Goal: Task Accomplishment & Management: Use online tool/utility

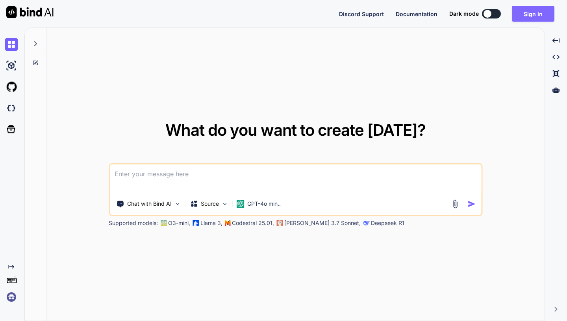
click at [525, 16] on button "Sign in" at bounding box center [533, 14] width 43 height 16
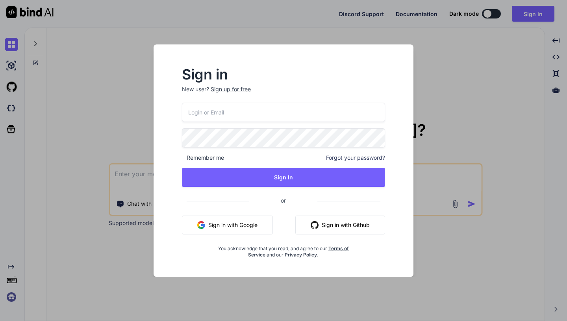
click at [251, 231] on button "Sign in with Google" at bounding box center [227, 225] width 91 height 19
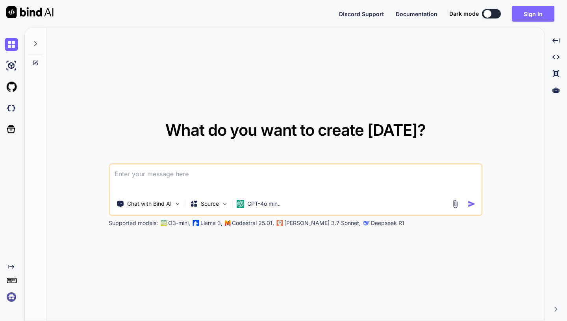
click at [542, 15] on button "Sign in" at bounding box center [533, 14] width 43 height 16
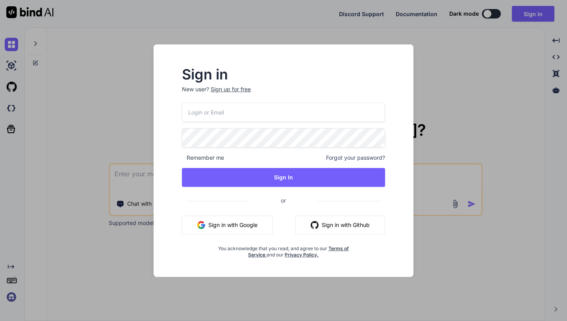
click at [361, 224] on button "Sign in with Github" at bounding box center [340, 225] width 90 height 19
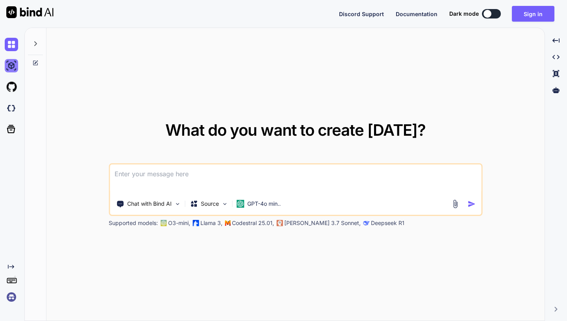
click at [13, 69] on img at bounding box center [11, 65] width 13 height 13
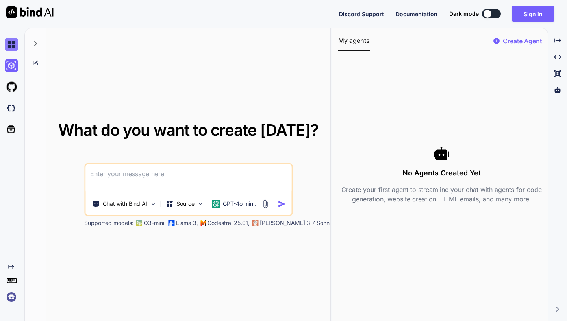
click at [11, 48] on img at bounding box center [11, 44] width 13 height 13
click at [529, 39] on p "Create Agent" at bounding box center [522, 40] width 39 height 9
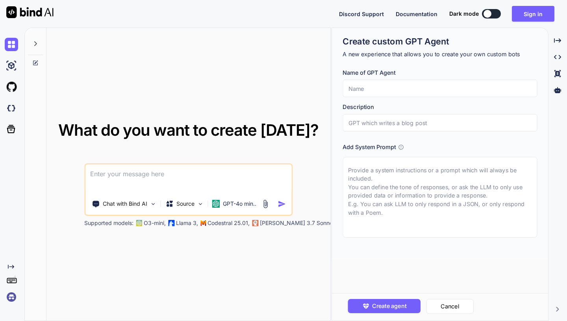
click at [395, 88] on input "text" at bounding box center [440, 88] width 195 height 17
click at [218, 92] on div "What do you want to create [DATE]? Chat with Bind AI Source GPT-4o min.. Suppor…" at bounding box center [188, 175] width 284 height 294
click at [174, 176] on textarea at bounding box center [188, 179] width 206 height 29
click at [245, 207] on p "GPT-4o min.." at bounding box center [239, 204] width 33 height 8
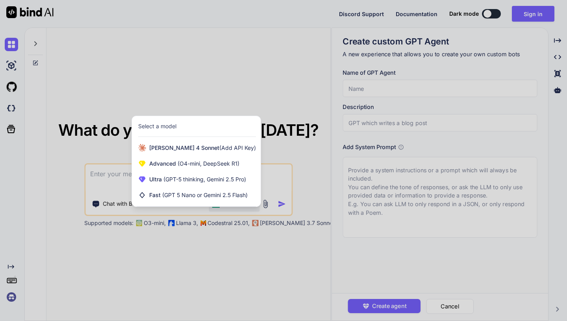
click at [238, 254] on div at bounding box center [283, 160] width 567 height 321
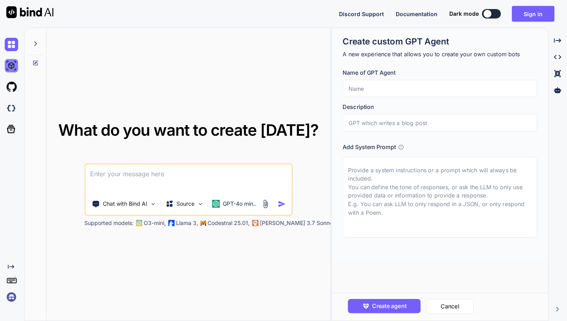
click at [12, 67] on img at bounding box center [11, 65] width 13 height 13
click at [11, 49] on img at bounding box center [11, 44] width 13 height 13
click at [11, 69] on img at bounding box center [11, 65] width 13 height 13
click at [242, 184] on textarea at bounding box center [188, 179] width 206 height 29
click at [11, 297] on img at bounding box center [11, 297] width 13 height 13
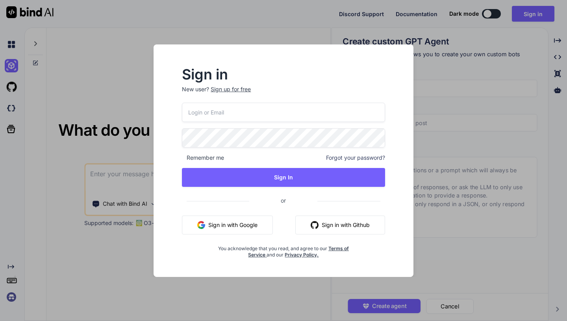
click at [73, 265] on div "Sign in New user? Sign up for free Remember me Forgot your password? Sign In or…" at bounding box center [283, 160] width 567 height 321
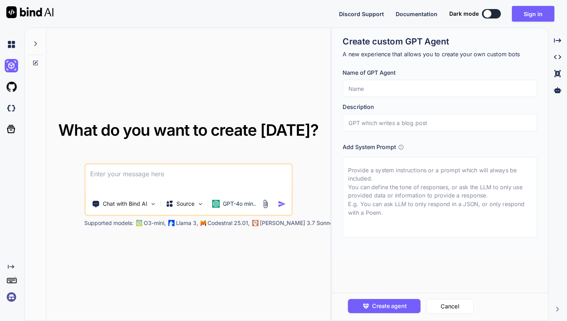
click at [10, 95] on div at bounding box center [13, 86] width 17 height 21
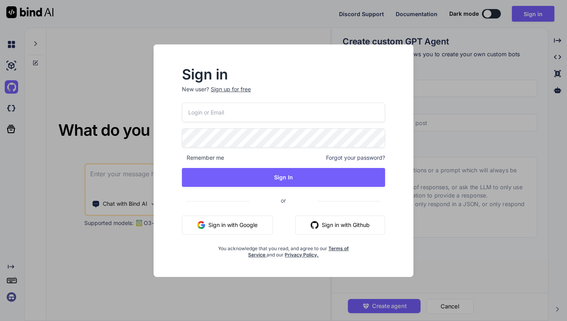
click at [12, 112] on div "Sign in New user? Sign up for free Remember me Forgot your password? Sign In or…" at bounding box center [283, 160] width 567 height 321
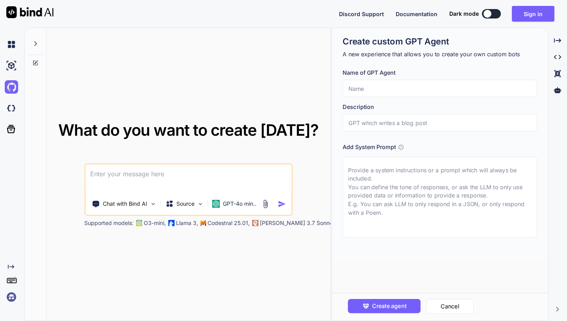
click at [12, 112] on img at bounding box center [11, 108] width 13 height 13
click at [536, 9] on button "Sign in" at bounding box center [533, 14] width 43 height 16
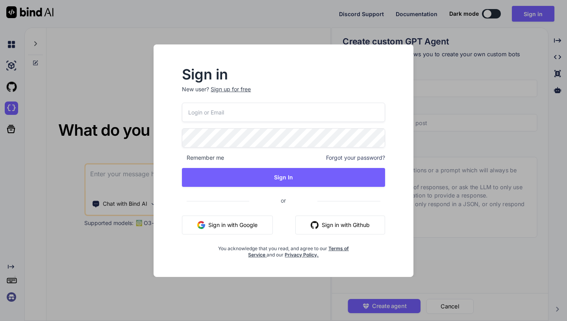
click at [247, 225] on button "Sign in with Google" at bounding box center [227, 225] width 91 height 19
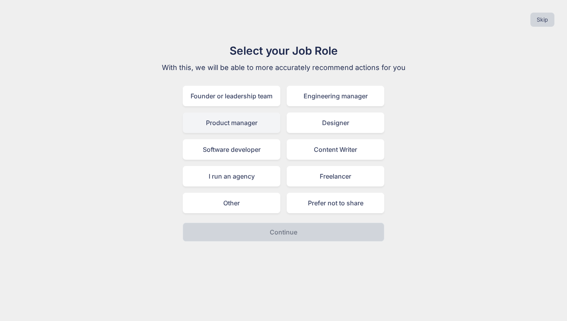
click at [249, 126] on div "Product manager" at bounding box center [232, 123] width 98 height 20
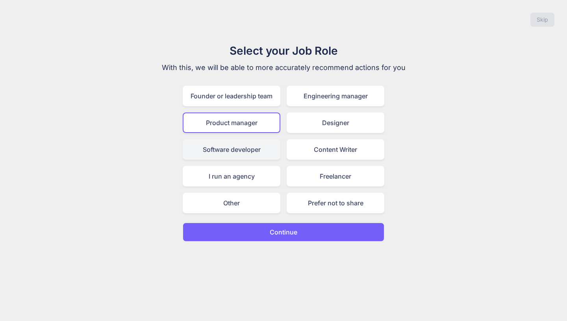
click at [258, 150] on div "Software developer" at bounding box center [232, 149] width 98 height 20
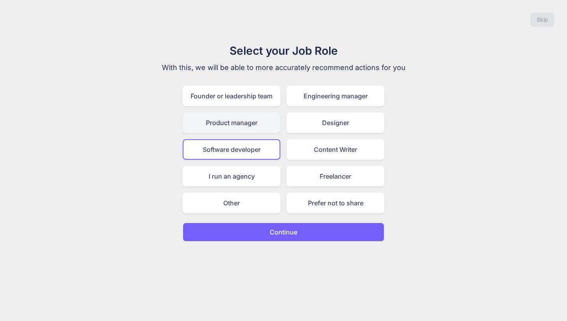
click at [253, 123] on div "Product manager" at bounding box center [232, 123] width 98 height 20
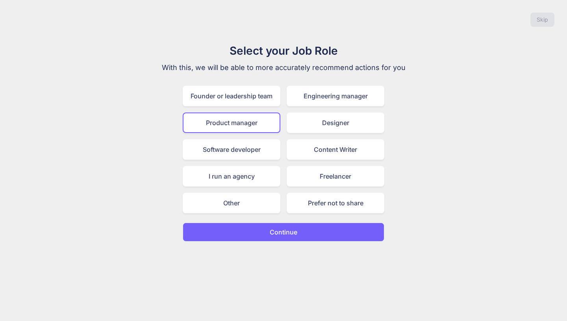
click at [272, 238] on button "Continue" at bounding box center [284, 232] width 202 height 19
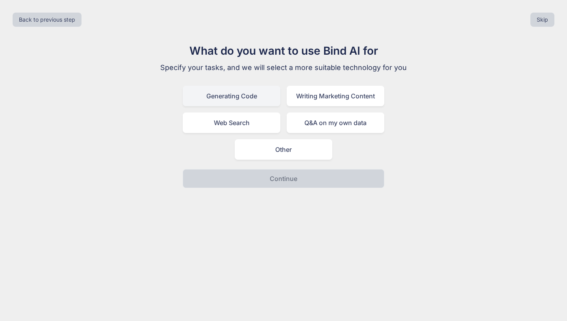
click at [254, 93] on div "Generating Code" at bounding box center [232, 96] width 98 height 20
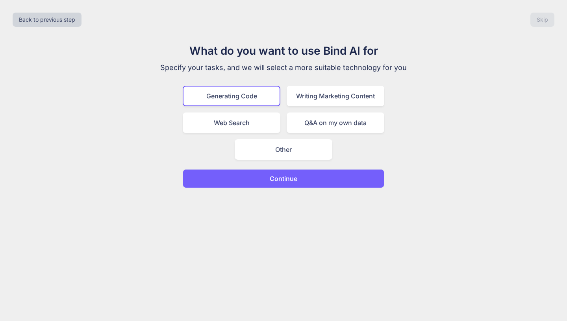
click at [284, 180] on p "Continue" at bounding box center [284, 178] width 28 height 9
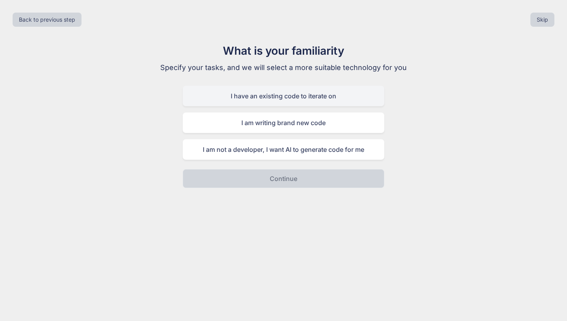
click at [309, 101] on div "I have an existing code to iterate on" at bounding box center [284, 96] width 202 height 20
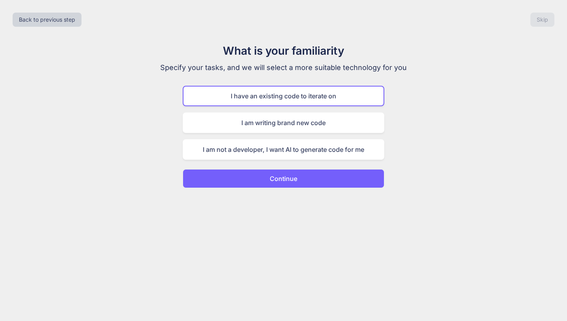
click at [297, 188] on button "Continue" at bounding box center [284, 178] width 202 height 19
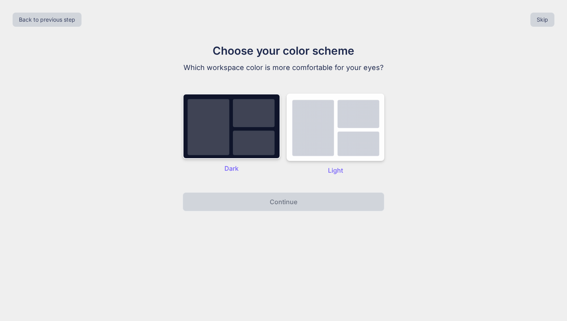
click at [241, 141] on img at bounding box center [232, 126] width 98 height 65
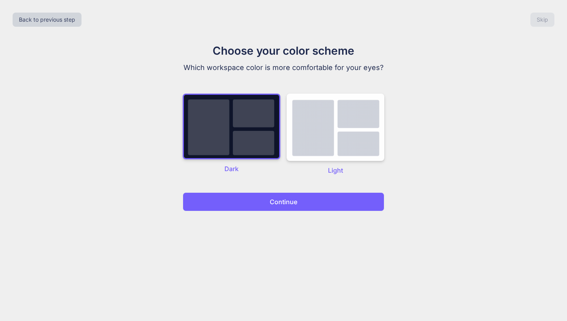
click at [260, 206] on button "Continue" at bounding box center [284, 202] width 202 height 19
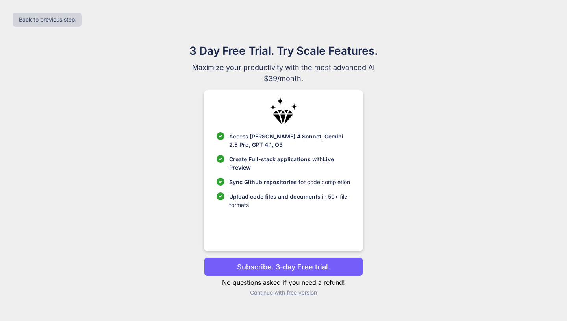
click at [276, 295] on p "Continue with free version" at bounding box center [283, 293] width 159 height 8
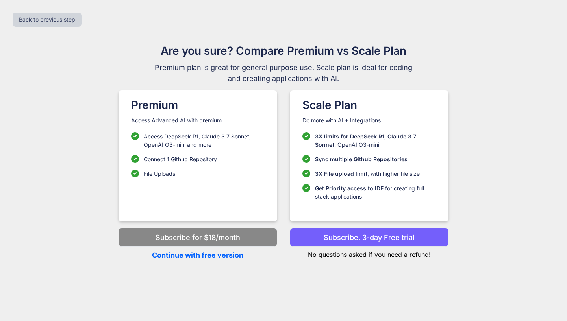
click at [235, 193] on div "Premium Access Advanced AI with premium Access DeepSeek R1, [PERSON_NAME] 3.7 S…" at bounding box center [198, 156] width 159 height 131
click at [226, 255] on p "Continue with free version" at bounding box center [198, 255] width 159 height 11
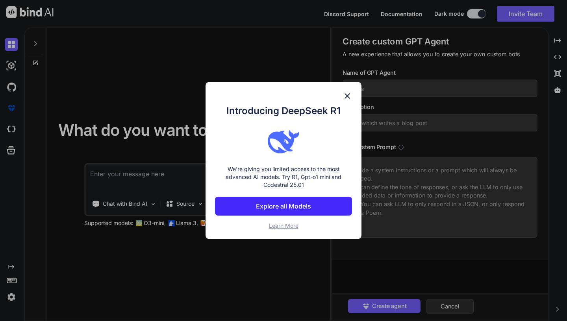
click at [348, 93] on img at bounding box center [347, 95] width 9 height 9
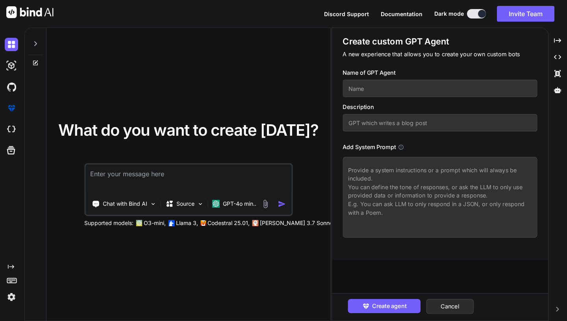
click at [421, 91] on input "text" at bounding box center [440, 88] width 195 height 17
click at [411, 129] on input "text" at bounding box center [440, 122] width 195 height 17
click at [404, 178] on textarea at bounding box center [440, 197] width 195 height 81
click at [244, 73] on div "What do you want to create [DATE]? Chat with Bind AI Source GPT-4o min.. Suppor…" at bounding box center [188, 175] width 284 height 294
click at [215, 174] on textarea at bounding box center [188, 179] width 206 height 29
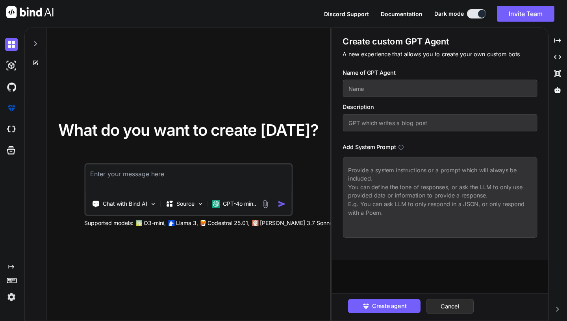
click at [210, 107] on div "What do you want to create [DATE]? Chat with Bind AI Source GPT-4o min.. Suppor…" at bounding box center [188, 175] width 284 height 294
click at [219, 183] on textarea at bounding box center [188, 179] width 206 height 29
click at [373, 202] on textarea at bounding box center [440, 197] width 195 height 81
click at [372, 218] on textarea at bounding box center [440, 197] width 195 height 81
click at [453, 304] on button "Cancel" at bounding box center [450, 306] width 48 height 15
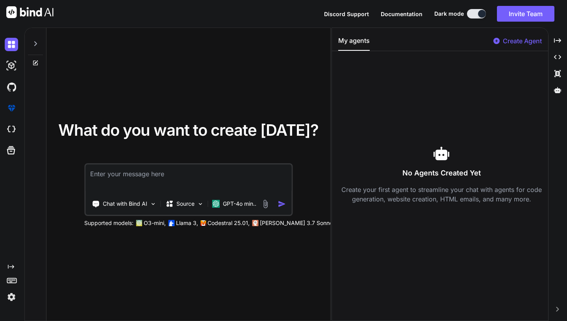
click at [202, 179] on textarea at bounding box center [188, 179] width 206 height 29
click at [203, 203] on img at bounding box center [200, 204] width 7 height 7
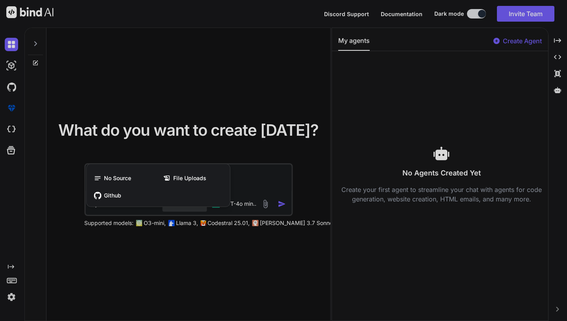
click at [162, 271] on div at bounding box center [283, 160] width 567 height 321
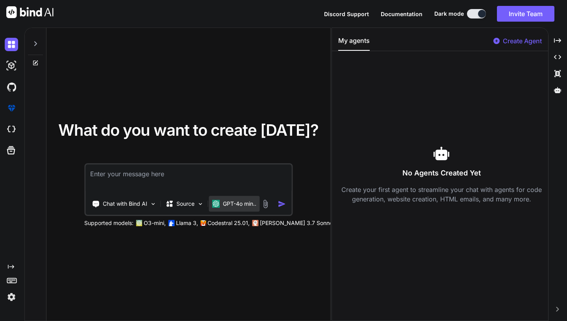
click at [242, 202] on p "GPT-4o min.." at bounding box center [239, 204] width 33 height 8
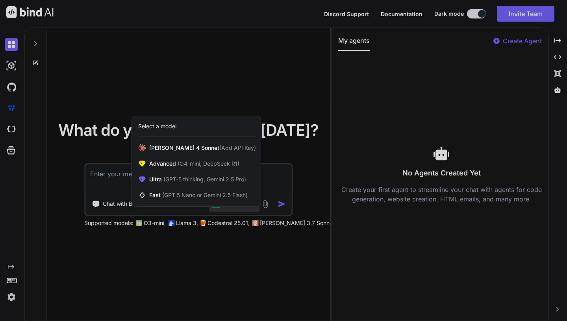
click at [195, 256] on div at bounding box center [283, 160] width 567 height 321
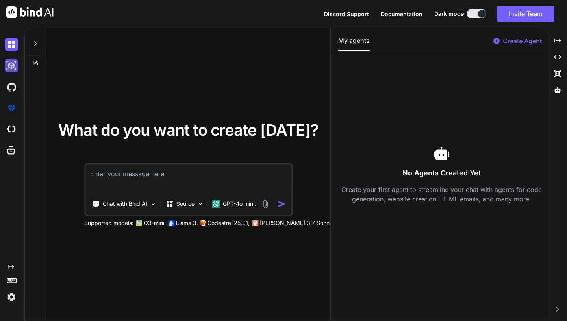
click at [11, 69] on img at bounding box center [11, 65] width 13 height 13
click at [13, 46] on img at bounding box center [11, 44] width 13 height 13
type textarea "x"
click at [11, 70] on img at bounding box center [11, 65] width 13 height 13
click at [13, 89] on img at bounding box center [11, 86] width 13 height 13
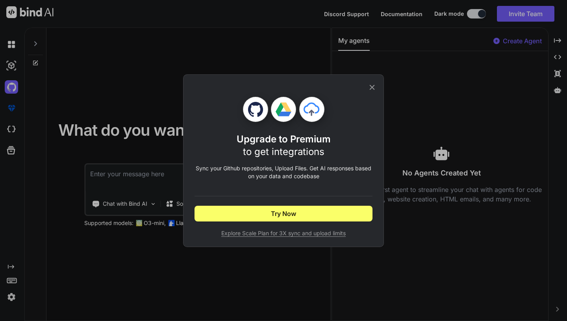
click at [371, 88] on icon at bounding box center [372, 87] width 9 height 9
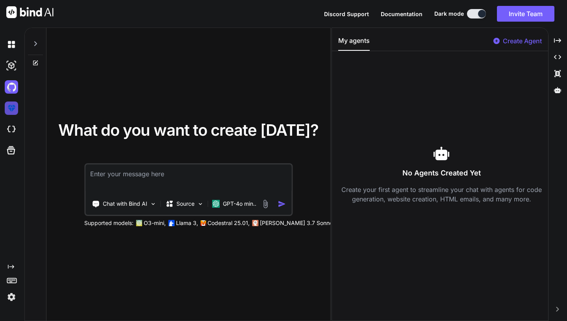
click at [11, 113] on img at bounding box center [11, 108] width 13 height 13
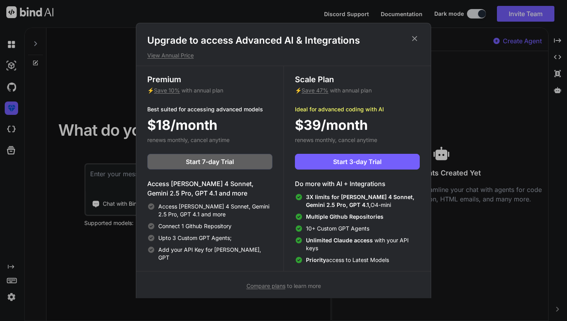
scroll to position [4, 0]
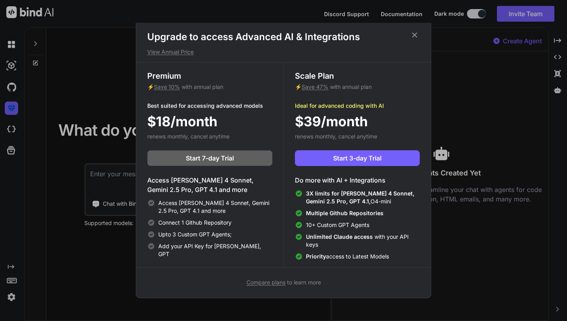
click at [417, 32] on icon at bounding box center [414, 35] width 9 height 9
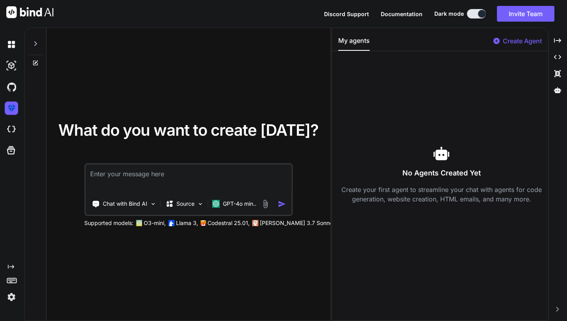
click at [179, 176] on textarea at bounding box center [188, 179] width 206 height 29
click at [11, 130] on img at bounding box center [11, 129] width 13 height 13
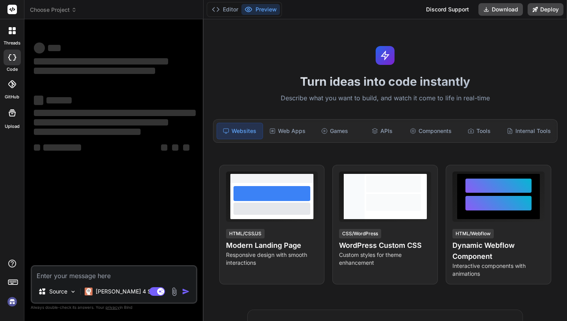
type textarea "x"
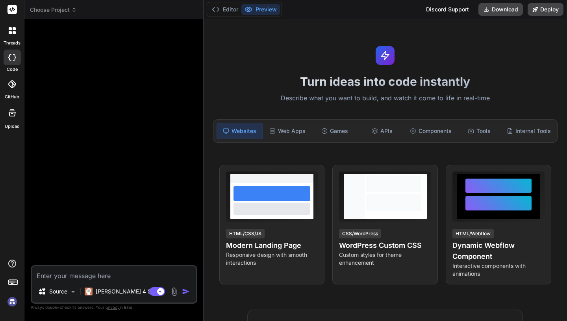
click at [64, 10] on span "Choose Project" at bounding box center [53, 10] width 47 height 8
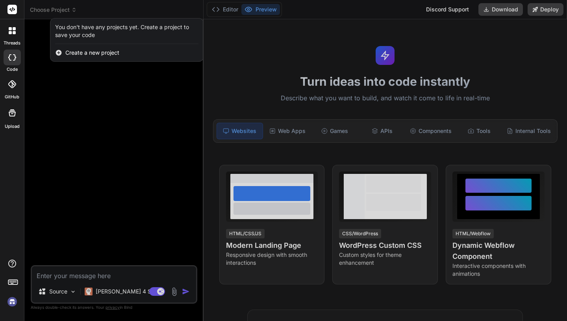
click at [72, 84] on div at bounding box center [283, 160] width 567 height 321
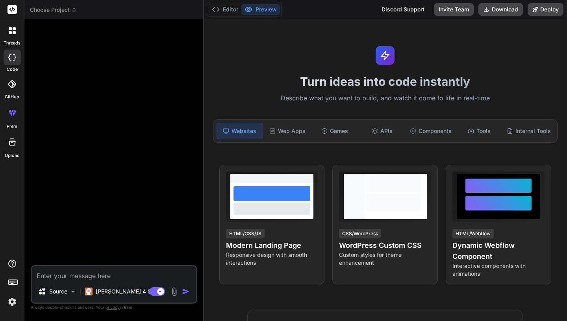
type textarea "x"
click at [302, 131] on div "Web Apps" at bounding box center [288, 131] width 46 height 17
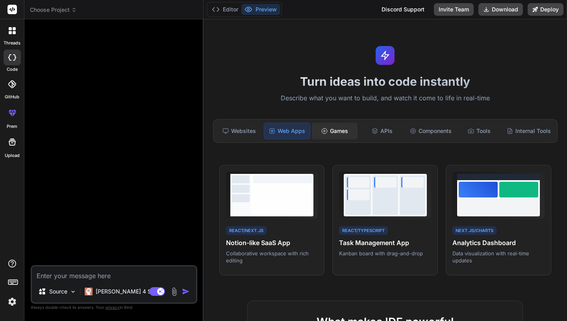
click at [332, 133] on div "Games" at bounding box center [335, 131] width 46 height 17
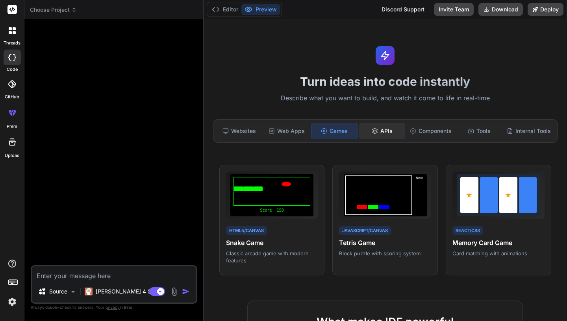
click at [382, 129] on div "APIs" at bounding box center [382, 131] width 46 height 17
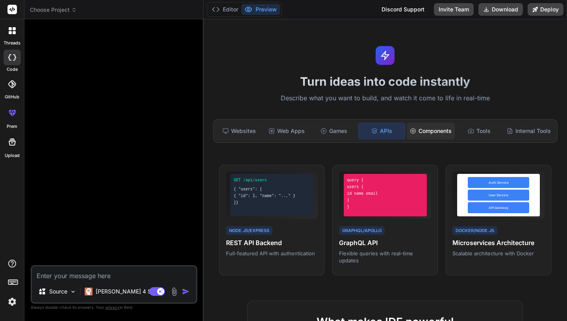
click at [445, 129] on div "Components" at bounding box center [431, 131] width 48 height 17
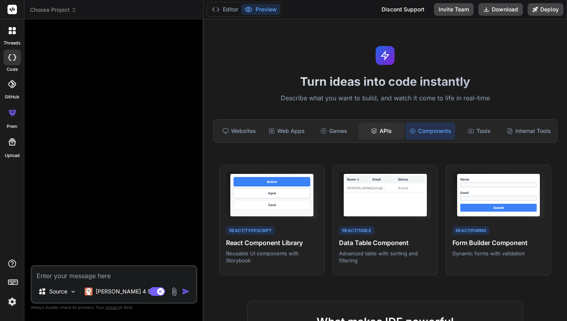
click at [390, 127] on div "APIs" at bounding box center [381, 131] width 46 height 17
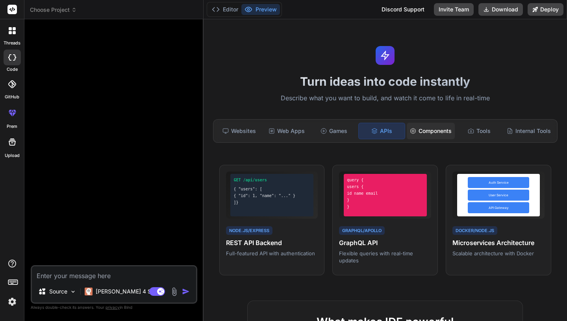
click at [434, 128] on div "Components" at bounding box center [431, 131] width 48 height 17
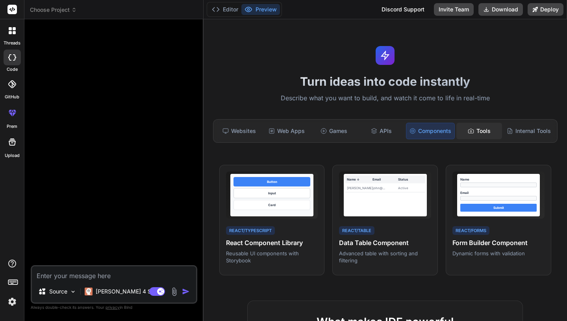
click at [473, 128] on icon at bounding box center [471, 131] width 6 height 6
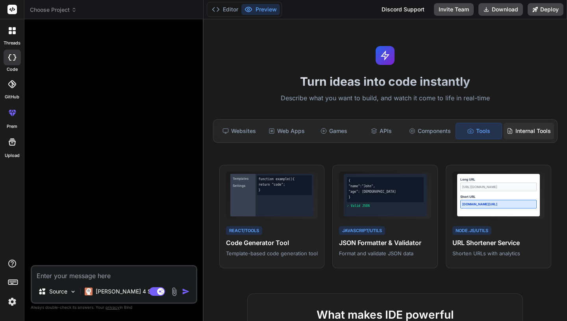
click at [529, 132] on div "Internal Tools" at bounding box center [529, 131] width 50 height 17
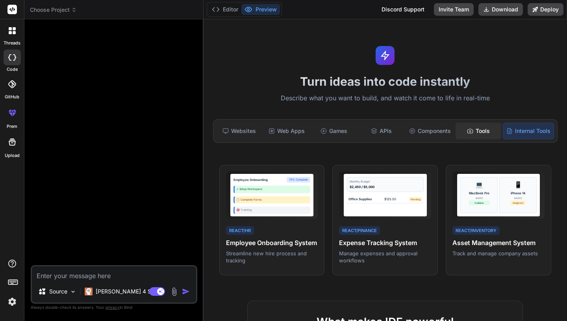
click at [469, 138] on div "Tools" at bounding box center [479, 131] width 46 height 17
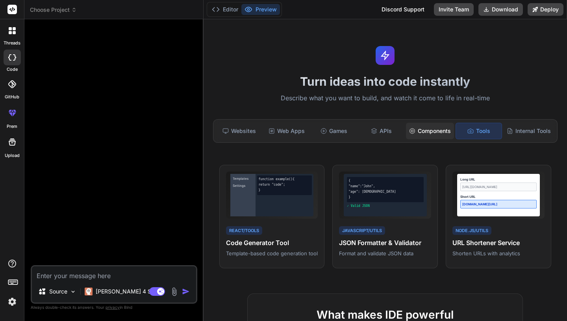
click at [410, 138] on div "Components" at bounding box center [430, 131] width 48 height 17
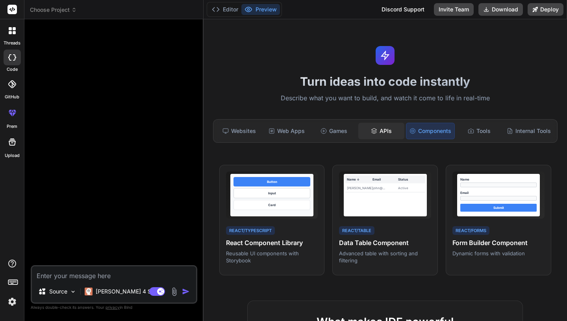
click at [369, 132] on div "APIs" at bounding box center [381, 131] width 46 height 17
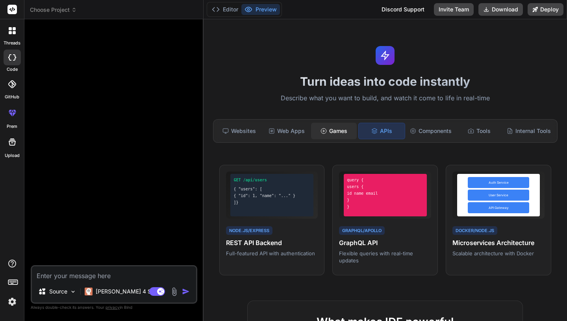
click at [328, 133] on div "Games" at bounding box center [334, 131] width 46 height 17
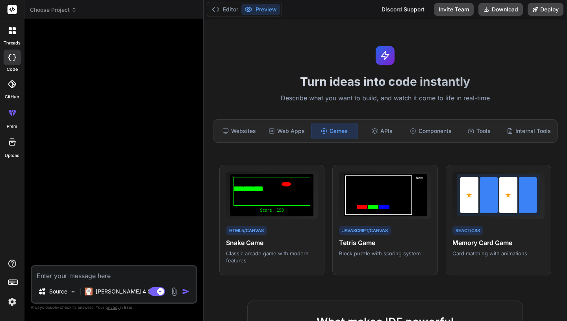
click at [87, 277] on textarea at bounding box center [114, 274] width 164 height 14
click at [292, 128] on div "Web Apps" at bounding box center [287, 131] width 46 height 17
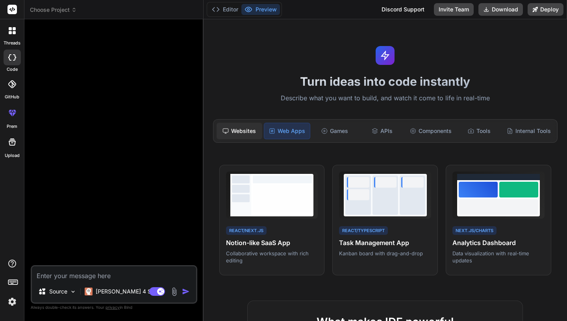
click at [240, 134] on div "Websites" at bounding box center [240, 131] width 46 height 17
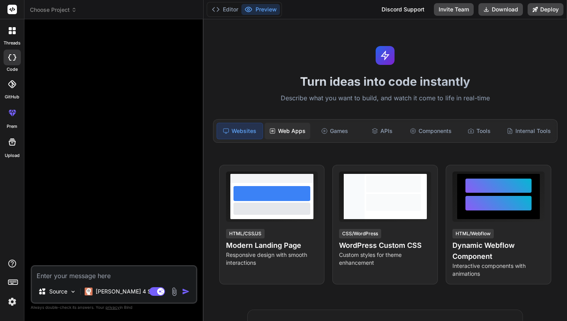
click at [273, 137] on div "Web Apps" at bounding box center [288, 131] width 46 height 17
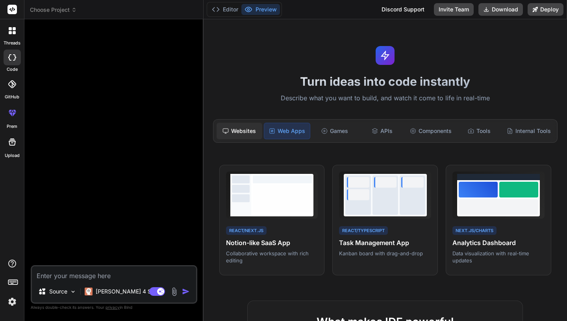
click at [248, 137] on div "Websites" at bounding box center [240, 131] width 46 height 17
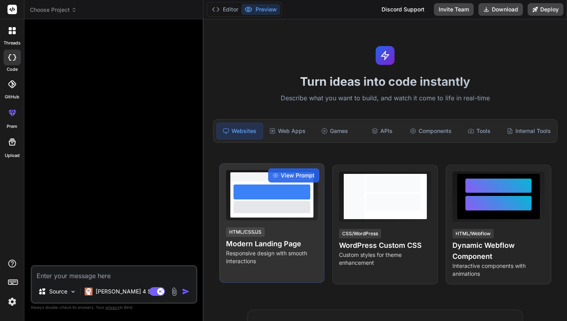
click at [290, 224] on div "View Prompt HTML/CSS/JS Modern Landing Page Responsive design with smooth inter…" at bounding box center [272, 223] width 106 height 120
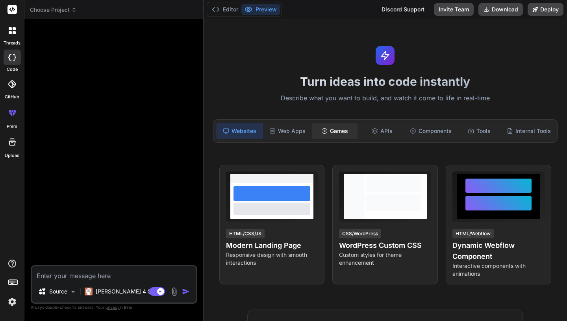
click at [335, 134] on div "Games" at bounding box center [335, 131] width 46 height 17
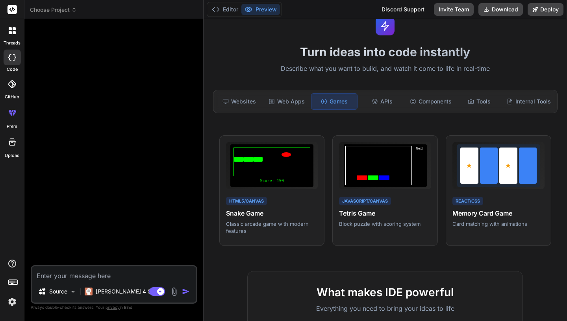
scroll to position [32, 0]
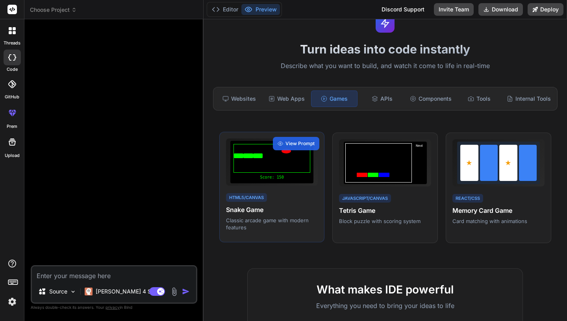
click at [283, 197] on div "HTML5/Canvas Snake Game Classic arcade game with modern features" at bounding box center [272, 211] width 92 height 39
click at [67, 276] on textarea at bounding box center [114, 274] width 164 height 14
click at [383, 97] on div "APIs" at bounding box center [382, 99] width 46 height 17
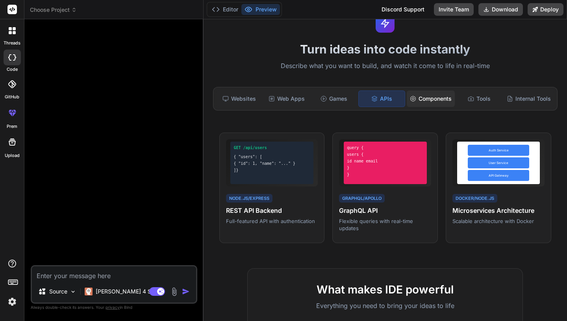
click at [438, 100] on div "Components" at bounding box center [431, 99] width 48 height 17
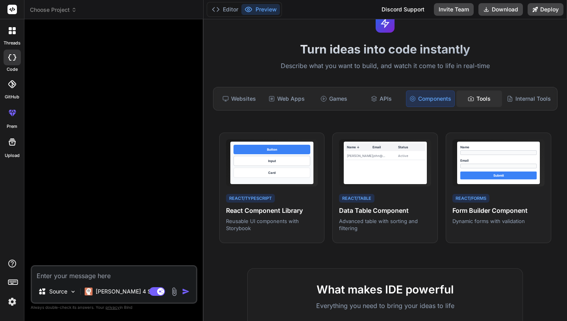
click at [471, 98] on icon at bounding box center [471, 99] width 6 height 6
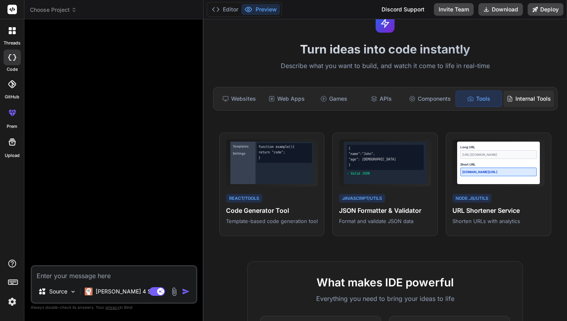
click at [514, 100] on div "Internal Tools" at bounding box center [529, 99] width 50 height 17
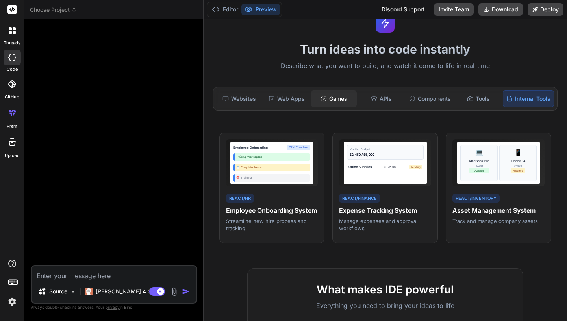
click at [325, 93] on div "Games" at bounding box center [334, 99] width 46 height 17
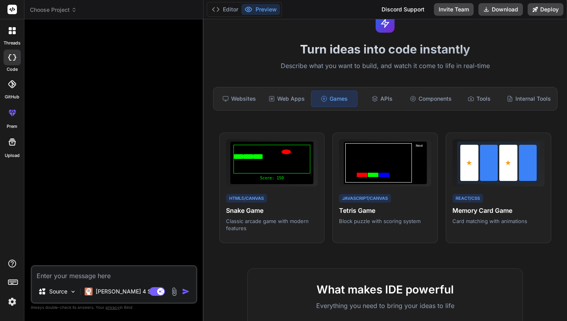
click at [87, 276] on textarea at bounding box center [114, 274] width 164 height 14
type textarea "c"
type textarea "x"
type textarea "cr"
type textarea "x"
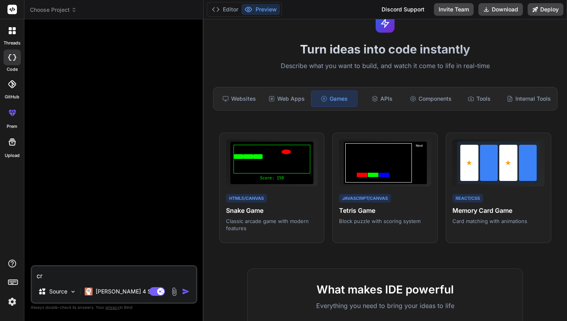
type textarea "cre"
type textarea "x"
type textarea "crea"
type textarea "x"
type textarea "creat"
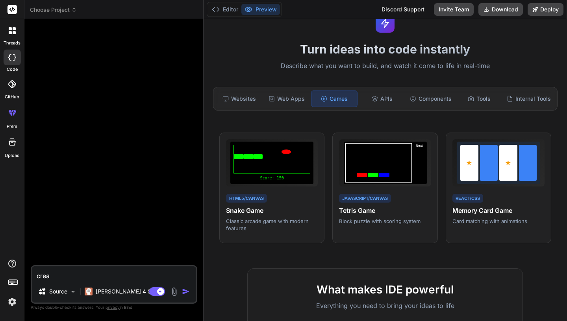
type textarea "x"
type textarea "create"
type textarea "x"
type textarea "create"
type textarea "x"
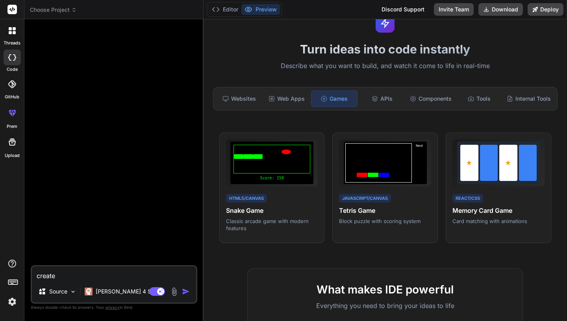
type textarea "x"
type textarea "g"
type textarea "x"
type textarea "ge"
type textarea "x"
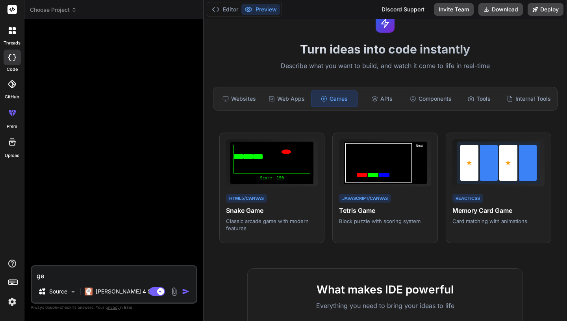
type textarea "gen"
type textarea "x"
type textarea "gene"
type textarea "x"
type textarea "gener"
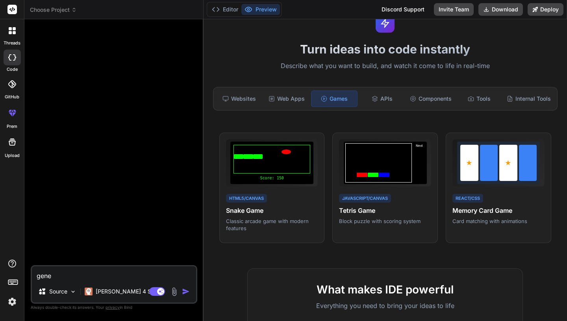
type textarea "x"
type textarea "genera"
type textarea "x"
type textarea "generat"
type textarea "x"
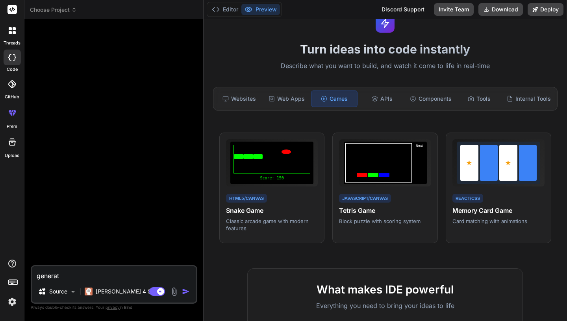
type textarea "generate"
type textarea "x"
type textarea "generate"
type textarea "x"
type textarea "generate a"
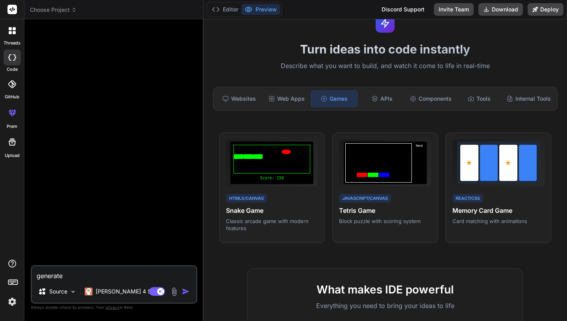
type textarea "x"
type textarea "generate an"
type textarea "x"
type textarea "generate ang"
type textarea "x"
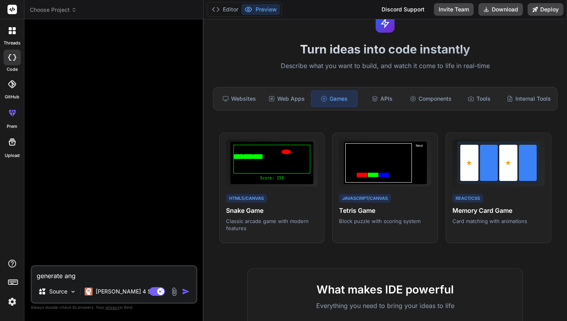
type textarea "generate angr"
type textarea "x"
type textarea "generate angre"
type textarea "x"
type textarea "generate angrey"
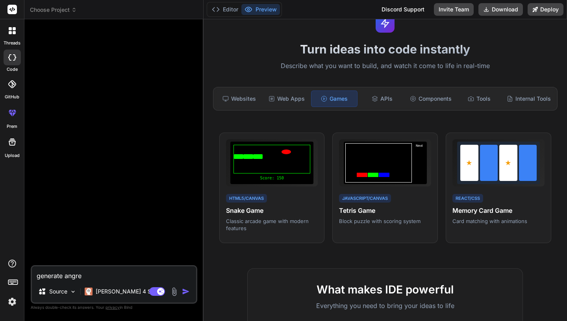
type textarea "x"
type textarea "generate angre"
type textarea "x"
type textarea "generate angr"
type textarea "x"
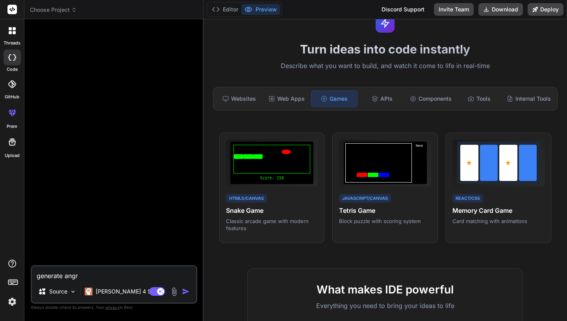
type textarea "generate angry"
type textarea "x"
type textarea "generate angry"
type textarea "x"
type textarea "generate angry b"
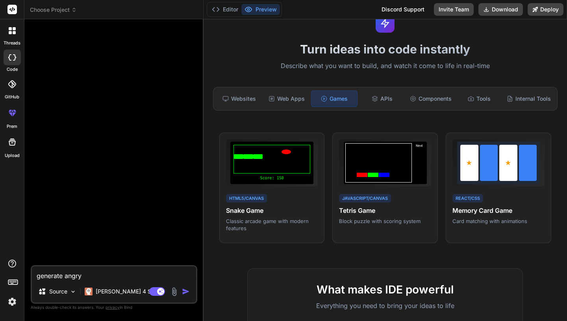
type textarea "x"
type textarea "generate angry bi"
type textarea "x"
type textarea "generate angry bir"
type textarea "x"
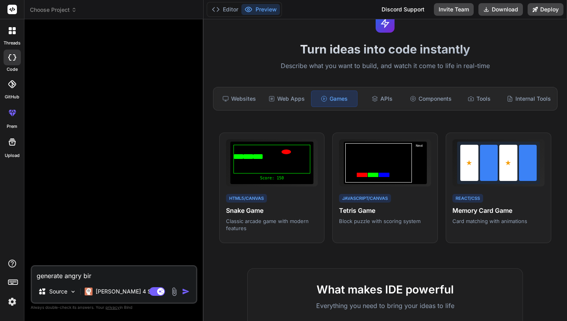
type textarea "generate angry bird"
type textarea "x"
type textarea "generate angry bird"
type textarea "x"
type textarea "generate angry bird g"
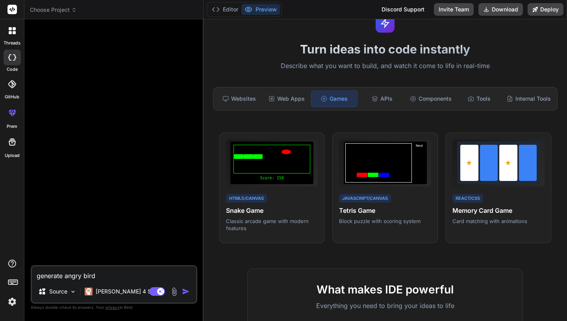
type textarea "x"
type textarea "generate angry bird ga"
type textarea "x"
type textarea "generate angry bird gam"
type textarea "x"
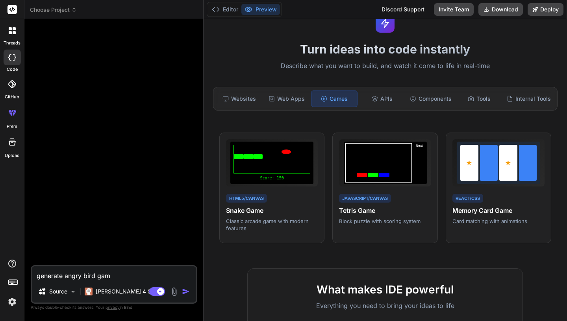
type textarea "generate angry bird game"
type textarea "x"
type textarea "generate angry bird game"
type textarea "x"
type textarea "generate angry bird game o"
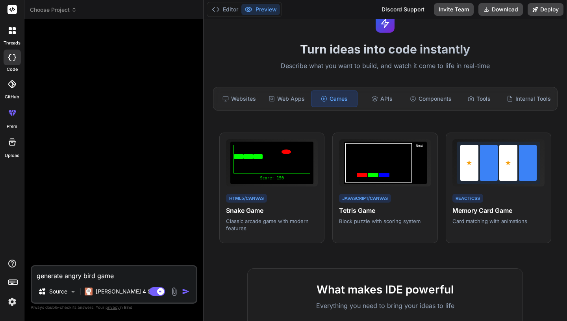
type textarea "x"
type textarea "generate angry bird game on"
type textarea "x"
type textarea "generate angry bird game on"
type textarea "x"
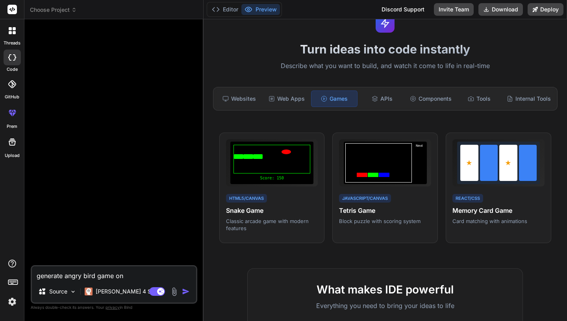
type textarea "generate angry bird game on w"
type textarea "x"
type textarea "generate angry bird game on we"
type textarea "x"
type textarea "generate angry bird game on web"
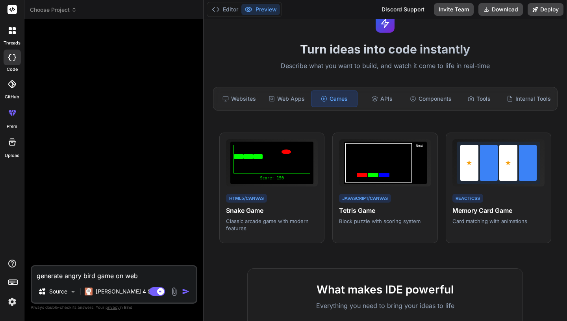
type textarea "x"
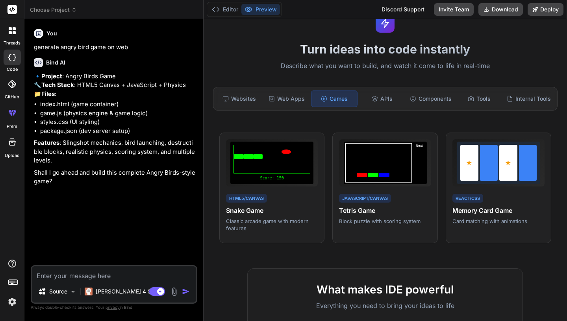
type textarea "x"
type textarea "y"
type textarea "x"
type textarea "ye"
type textarea "x"
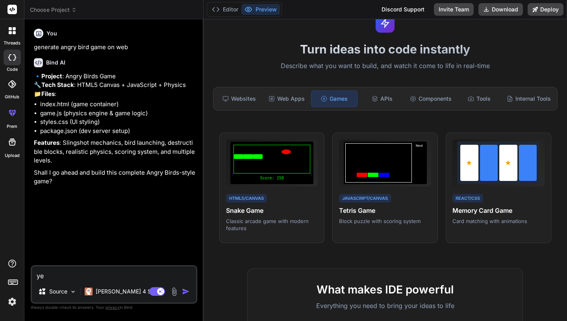
type textarea "yes"
type textarea "x"
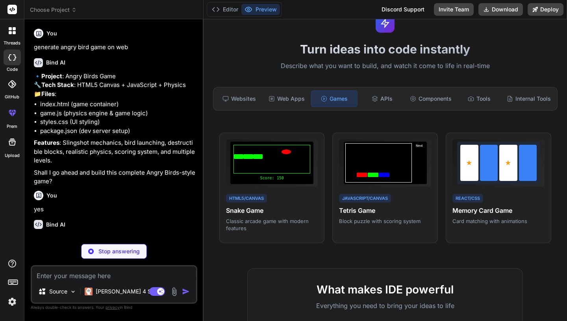
scroll to position [14, 0]
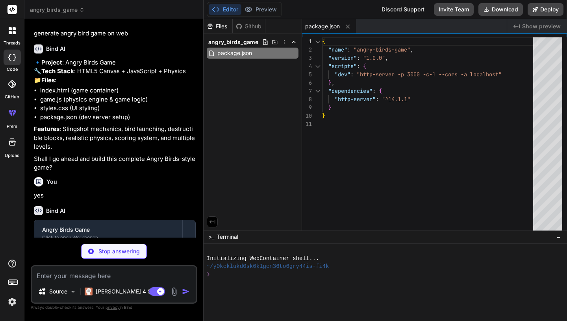
type textarea "x"
click at [362, 124] on div "{ "name" : "angry-birds-game" , "version" : "1.0.0" , "scripts" : { "dev" : "ht…" at bounding box center [430, 135] width 216 height 197
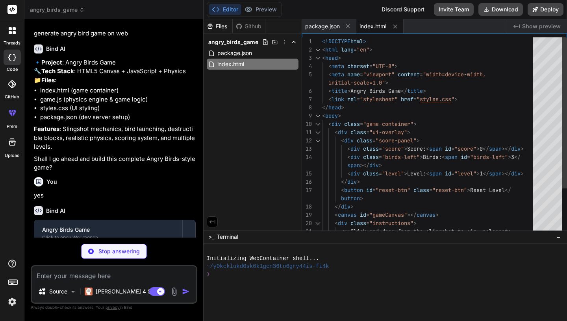
click at [462, 166] on div "span ></ div >" at bounding box center [430, 165] width 216 height 8
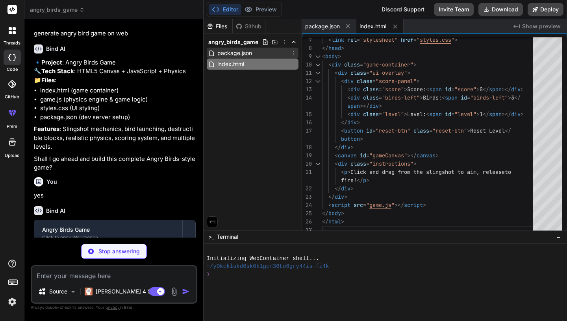
click at [266, 56] on div "package.json" at bounding box center [253, 53] width 92 height 11
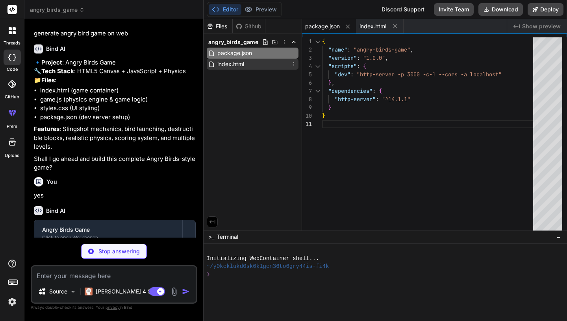
click at [266, 63] on div "index.html" at bounding box center [253, 64] width 92 height 11
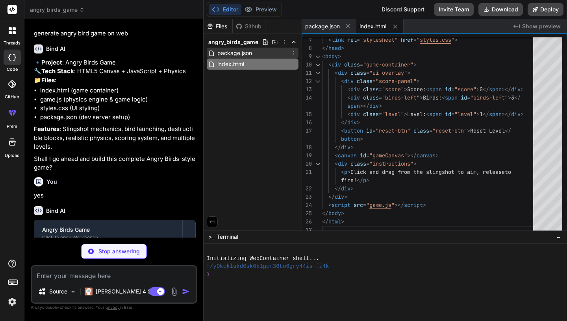
type textarea "x"
type textarea "} }"
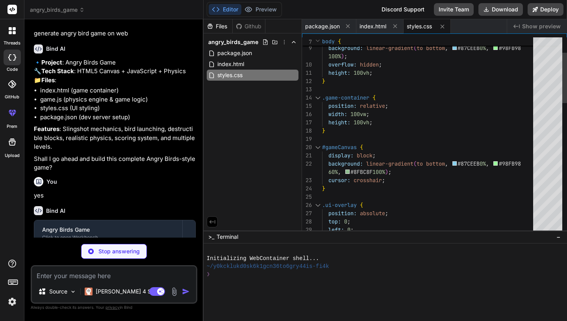
type textarea "x"
type textarea "overflow: hidden; height: 100vh; } .game-container { position: relative; width:…"
click at [475, 28] on div "package.json index.html styles.css" at bounding box center [404, 26] width 205 height 14
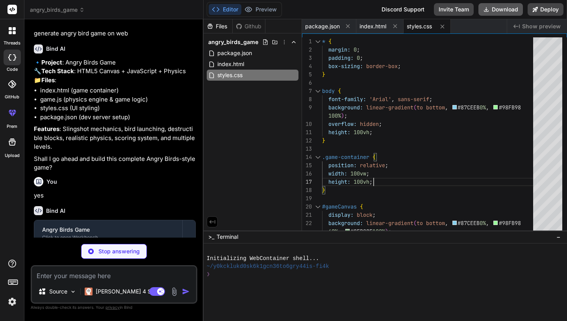
click at [501, 11] on button "Download" at bounding box center [501, 9] width 45 height 13
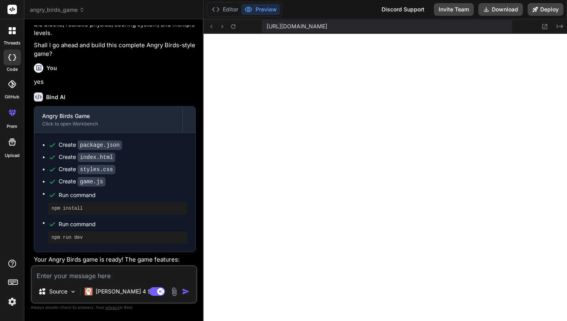
scroll to position [322, 0]
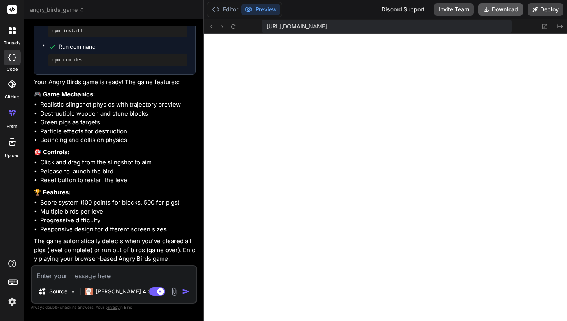
click at [502, 9] on button "Download" at bounding box center [501, 9] width 45 height 13
click at [14, 116] on icon at bounding box center [11, 112] width 9 height 9
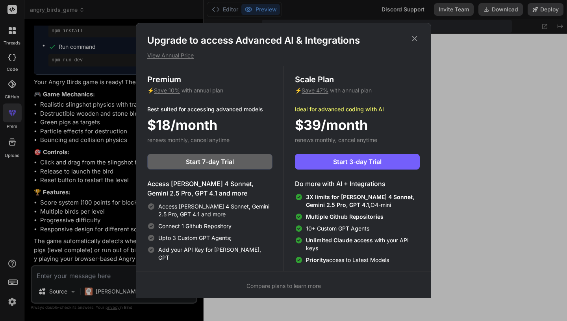
click at [418, 39] on icon at bounding box center [414, 38] width 9 height 9
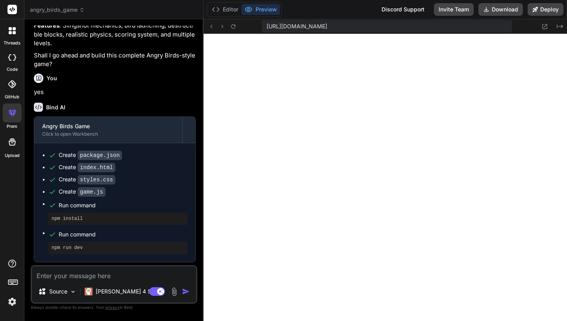
scroll to position [43, 0]
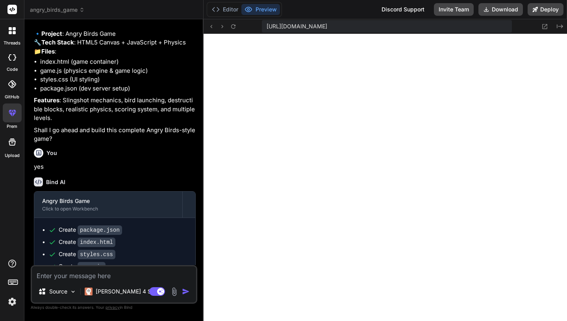
click at [11, 111] on icon at bounding box center [11, 112] width 9 height 9
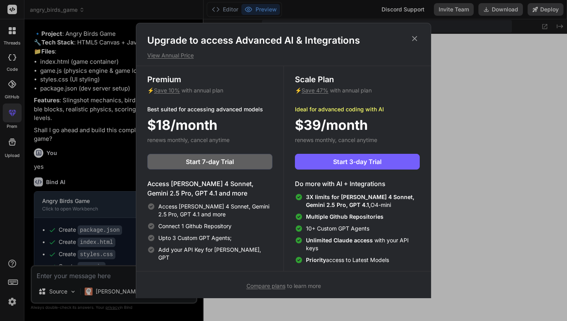
click at [419, 37] on icon at bounding box center [414, 38] width 9 height 9
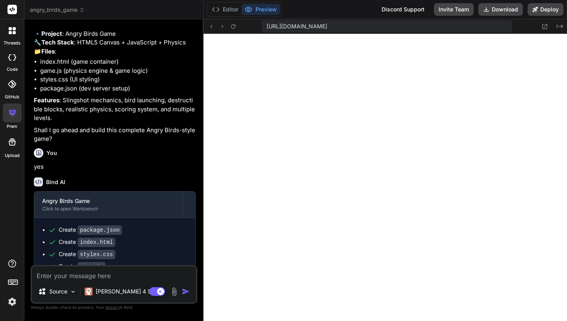
click at [12, 41] on label "threads" at bounding box center [12, 43] width 17 height 7
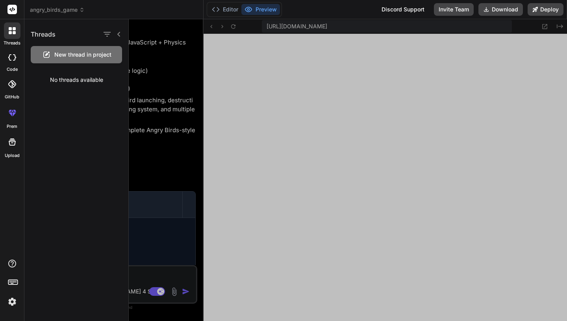
click at [12, 59] on icon at bounding box center [12, 57] width 8 height 6
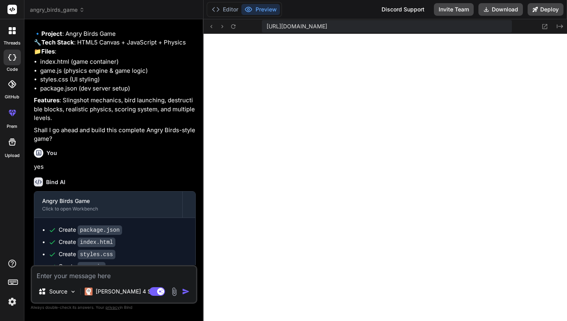
click at [12, 59] on icon at bounding box center [12, 57] width 8 height 6
click at [15, 63] on div at bounding box center [12, 58] width 17 height 16
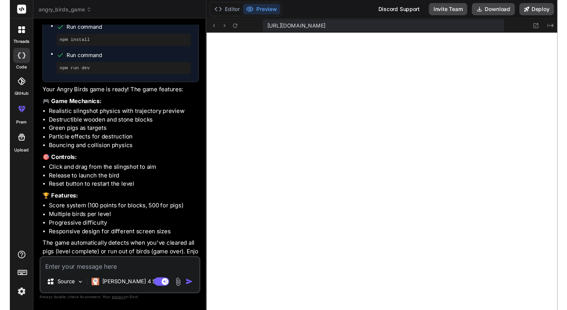
scroll to position [322, 0]
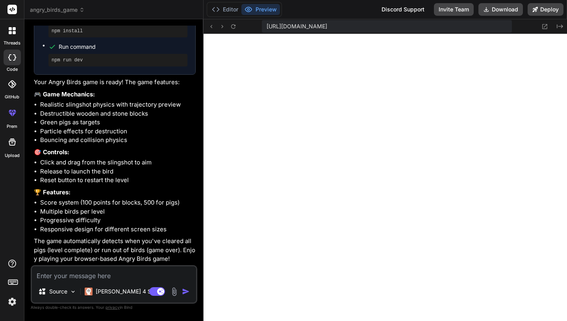
click at [13, 9] on rect at bounding box center [11, 9] width 9 height 9
click at [112, 294] on p "Claude 4 S.." at bounding box center [125, 292] width 59 height 8
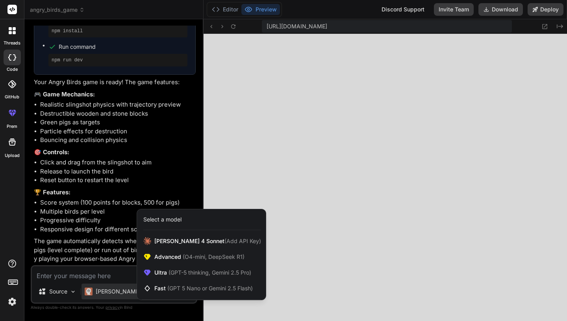
click at [306, 186] on div at bounding box center [283, 160] width 567 height 321
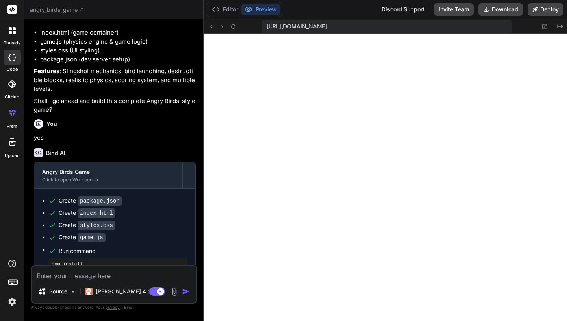
scroll to position [0, 0]
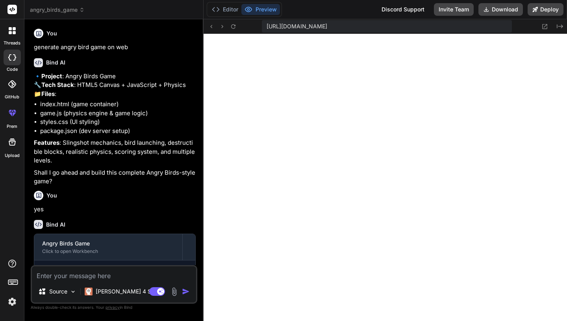
click at [8, 61] on div at bounding box center [12, 58] width 17 height 16
click at [10, 60] on icon at bounding box center [9, 57] width 3 height 6
click at [65, 10] on span "angry_birds_game" at bounding box center [57, 10] width 55 height 8
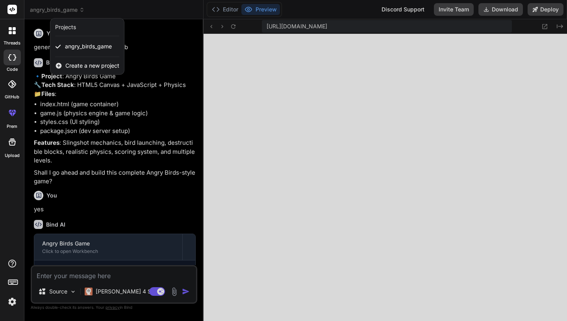
click at [301, 123] on div at bounding box center [283, 160] width 567 height 321
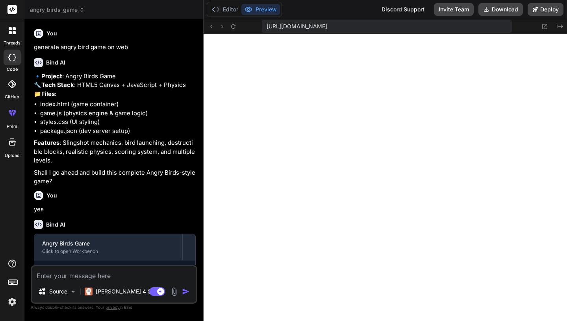
click at [15, 85] on icon at bounding box center [12, 84] width 8 height 8
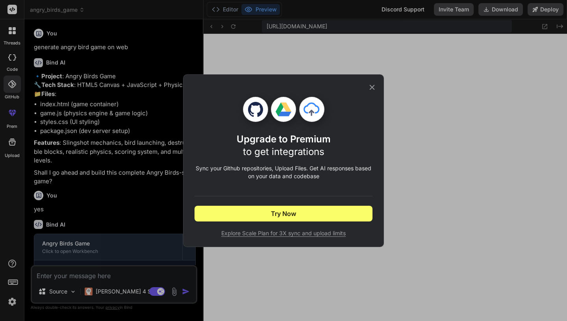
click at [372, 87] on icon at bounding box center [372, 87] width 5 height 5
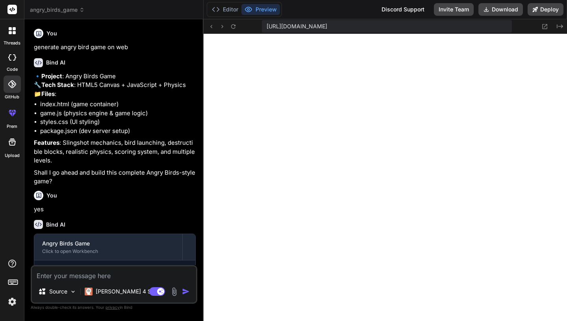
click at [9, 57] on icon at bounding box center [9, 57] width 3 height 6
type textarea "x"
click at [68, 9] on span "angry_birds_game" at bounding box center [57, 10] width 55 height 8
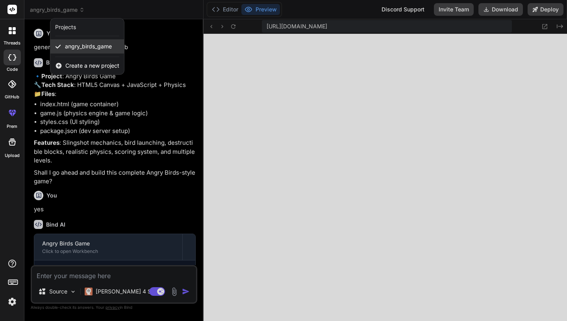
click at [88, 46] on span "angry_birds_game" at bounding box center [88, 47] width 47 height 8
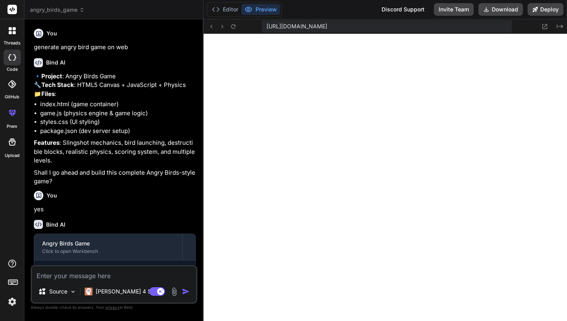
click at [78, 8] on span "angry_birds_game" at bounding box center [57, 10] width 55 height 8
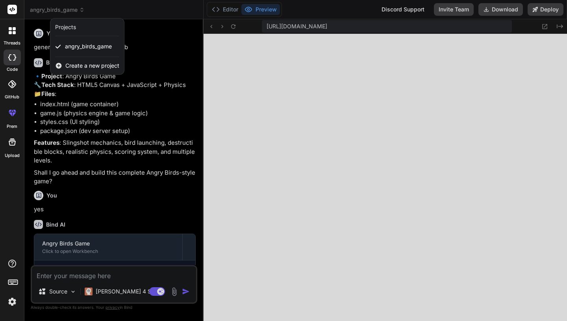
click at [77, 28] on div "Projects" at bounding box center [87, 27] width 64 height 8
click at [102, 68] on span "Create a new project" at bounding box center [92, 66] width 54 height 8
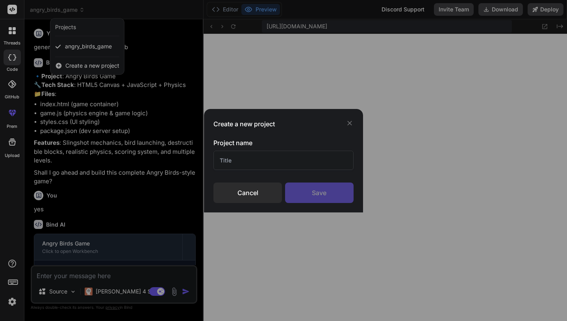
click at [349, 124] on icon at bounding box center [349, 123] width 5 height 5
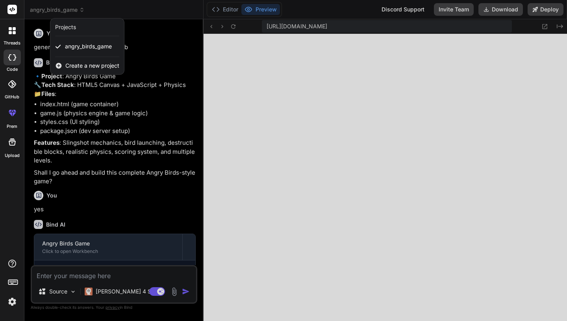
click at [11, 32] on icon at bounding box center [10, 32] width 3 height 3
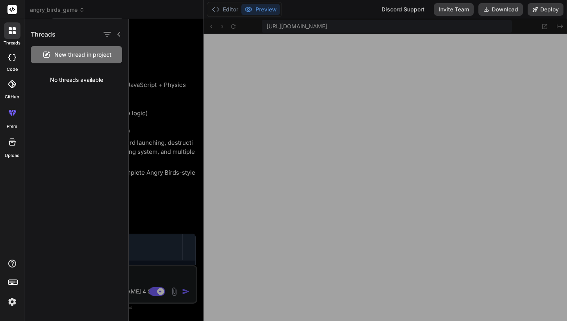
click at [139, 50] on div at bounding box center [348, 170] width 438 height 302
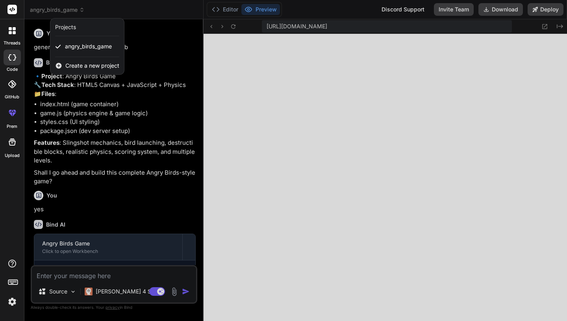
click at [124, 130] on div at bounding box center [283, 160] width 567 height 321
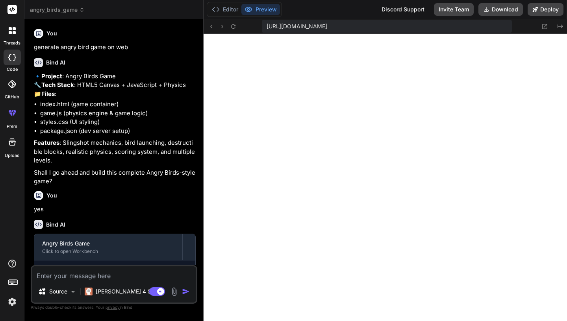
click at [14, 33] on icon at bounding box center [14, 32] width 3 height 3
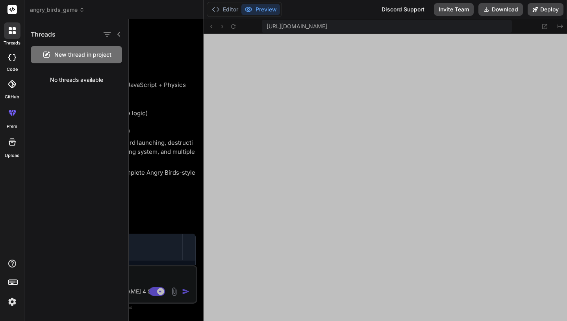
click at [96, 78] on div "No threads available" at bounding box center [76, 80] width 104 height 20
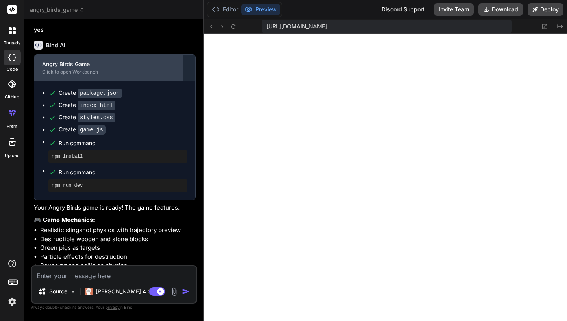
scroll to position [276, 0]
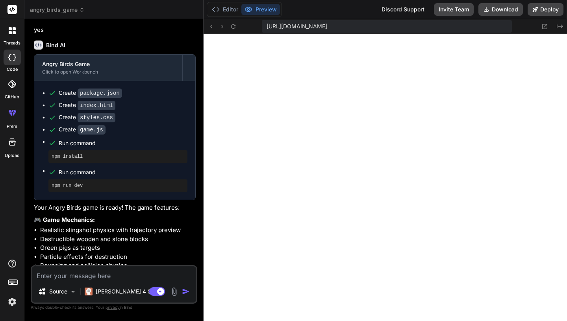
click at [67, 9] on span "angry_birds_game" at bounding box center [57, 10] width 55 height 8
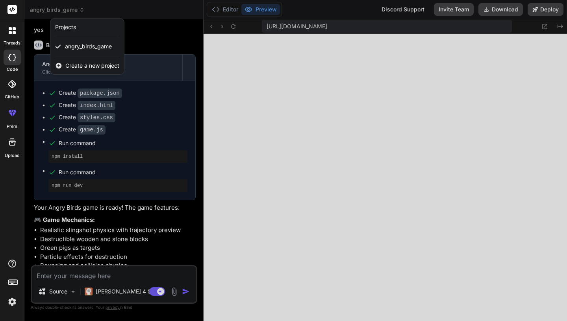
click at [157, 51] on div at bounding box center [283, 160] width 567 height 321
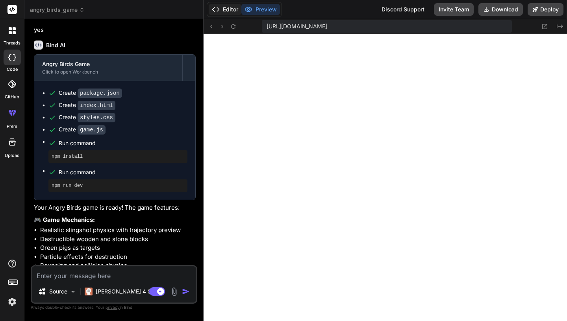
click at [227, 8] on button "Editor" at bounding box center [225, 9] width 33 height 11
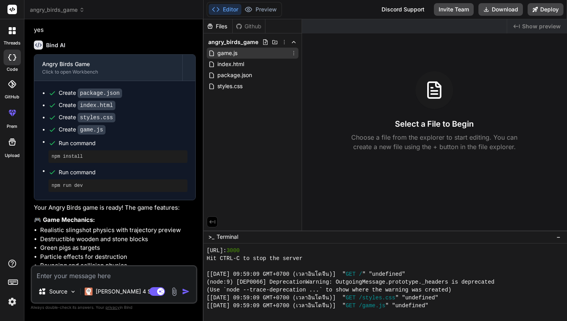
click at [243, 55] on div "game.js" at bounding box center [253, 53] width 92 height 11
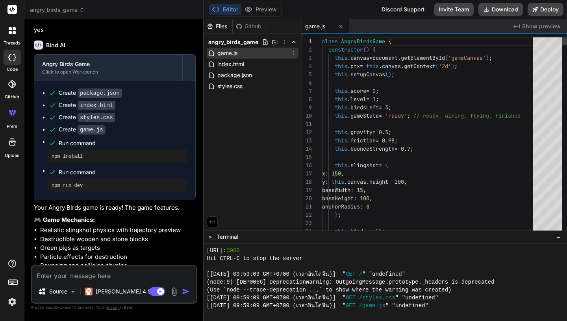
type textarea "x"
click at [243, 66] on span "index.html" at bounding box center [231, 63] width 28 height 9
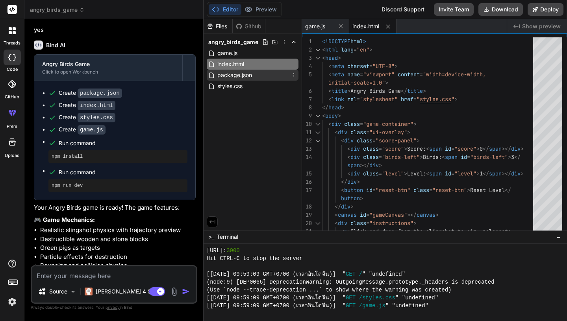
click at [243, 76] on span "package.json" at bounding box center [235, 75] width 36 height 9
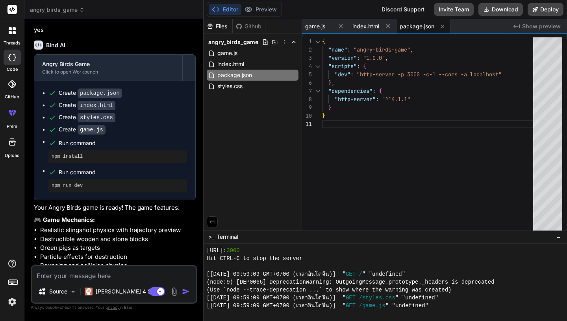
scroll to position [41, 0]
click at [420, 76] on div "{ "name" : "angry-birds-game" , "version" : "1.0.0" , "scripts" : { "dev" : "ht…" at bounding box center [430, 135] width 216 height 197
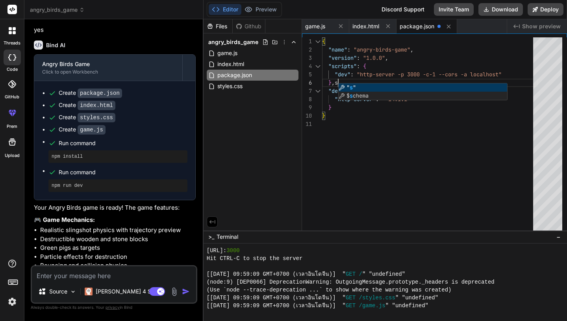
type textarea "{ "name": "angry-birds-game", "version": "1.0.0", "scripts": { "dev": "http-ser…"
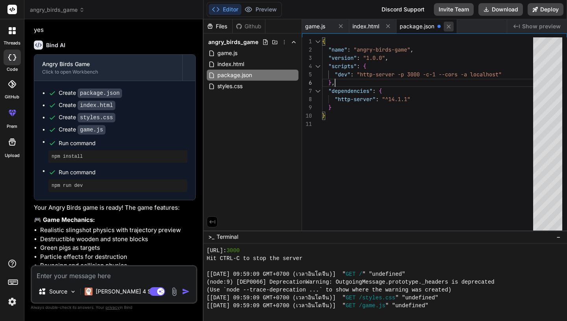
click at [450, 24] on icon at bounding box center [448, 26] width 7 height 7
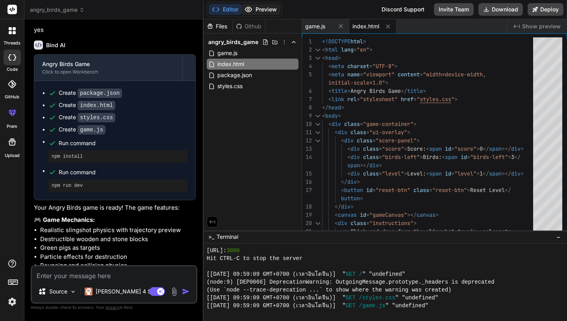
click at [261, 7] on button "Preview" at bounding box center [260, 9] width 39 height 11
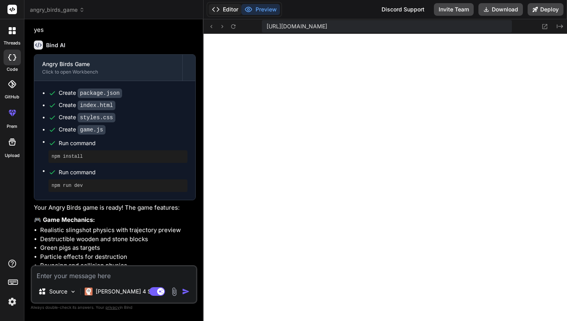
click at [225, 11] on button "Editor" at bounding box center [225, 9] width 33 height 11
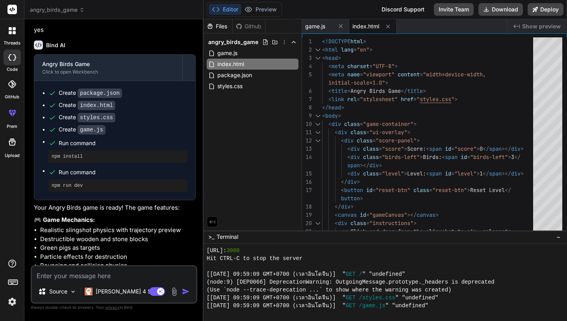
click at [223, 25] on div "Files" at bounding box center [218, 26] width 29 height 8
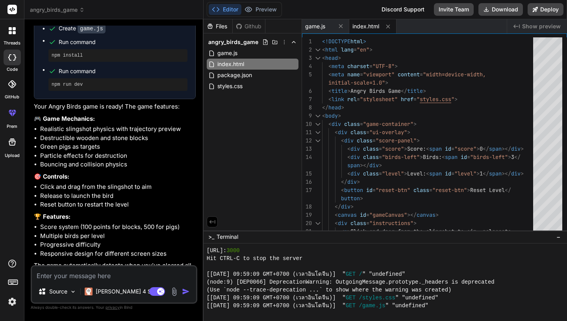
scroll to position [322, 0]
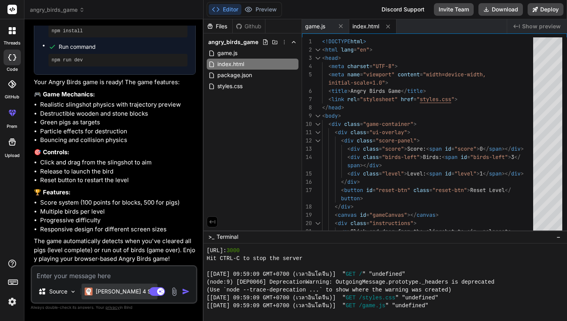
click at [115, 291] on p "Claude 4 S.." at bounding box center [125, 292] width 59 height 8
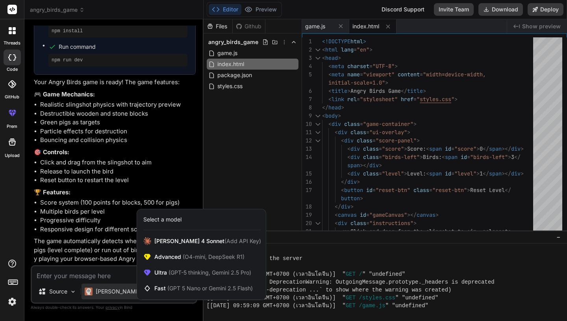
click at [291, 134] on div at bounding box center [283, 160] width 567 height 321
type textarea "x"
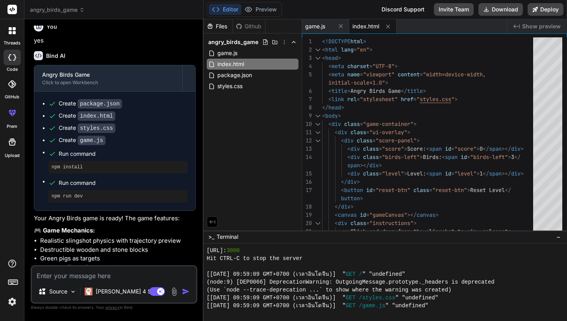
scroll to position [109, 0]
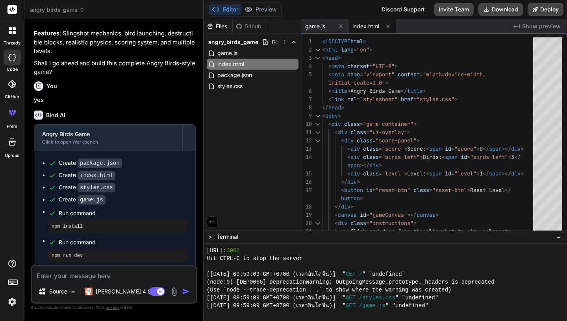
click at [77, 6] on span "angry_birds_game" at bounding box center [57, 10] width 55 height 8
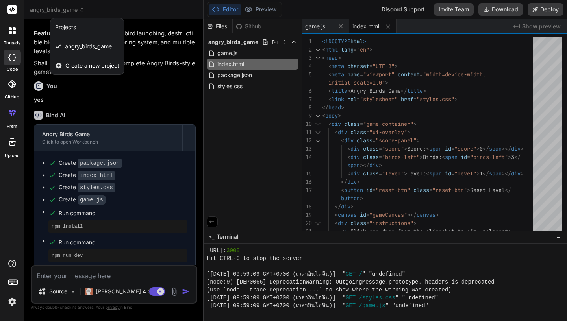
click at [86, 70] on span "Create a new project" at bounding box center [92, 66] width 54 height 8
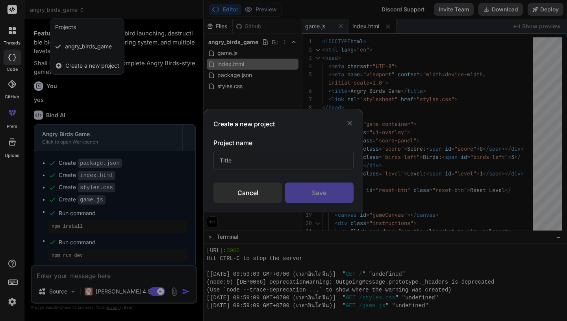
click at [251, 158] on input "text" at bounding box center [283, 160] width 140 height 19
